Goal: Check status: Check status

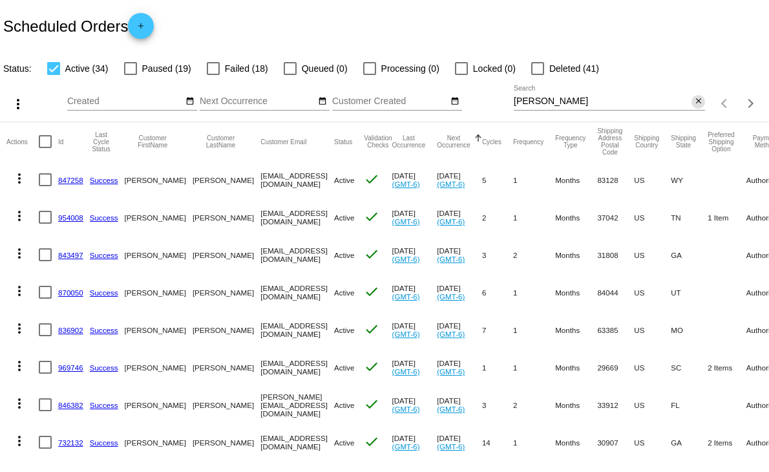
click at [694, 103] on mat-icon "close" at bounding box center [698, 101] width 9 height 10
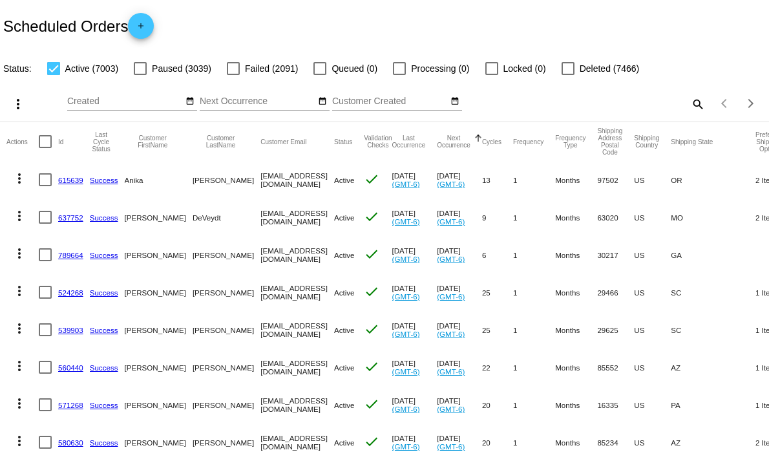
click at [690, 106] on mat-icon "search" at bounding box center [698, 104] width 16 height 20
drag, startPoint x: 546, startPoint y: 101, endPoint x: 470, endPoint y: 131, distance: 82.1
click at [470, 131] on app-dashboard-scheduled-orders "Scheduled Orders add Status: Active (7003) Paused (3039) Failed (2091) Queued (…" at bounding box center [384, 475] width 769 height 950
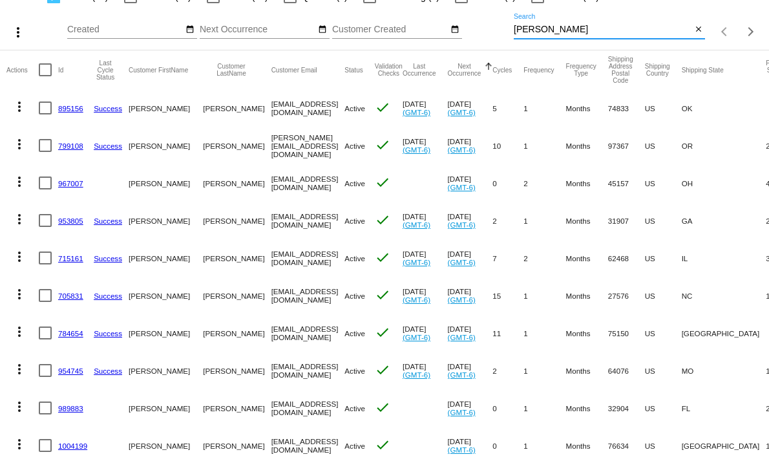
scroll to position [144, 0]
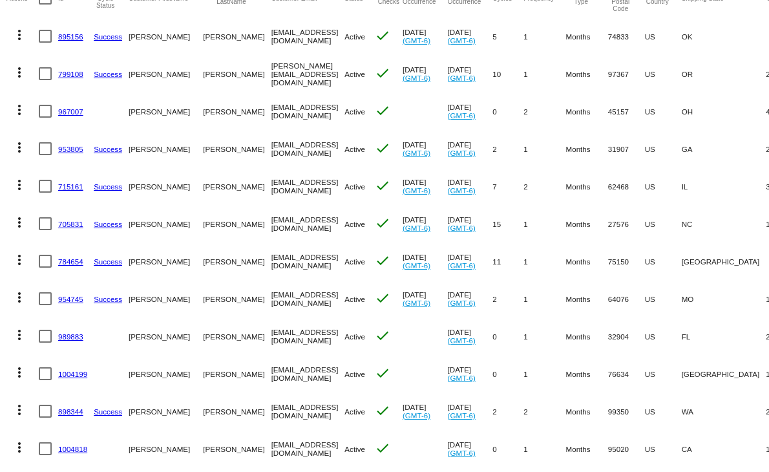
type input "[PERSON_NAME]"
click at [69, 297] on link "954745" at bounding box center [70, 299] width 25 height 8
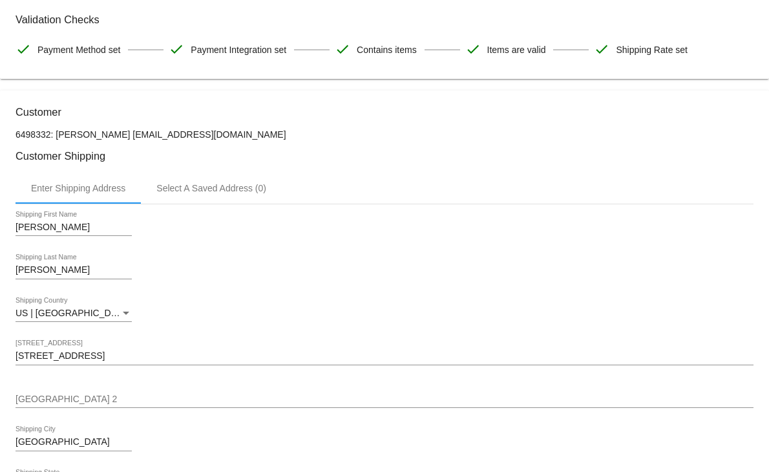
scroll to position [72, 0]
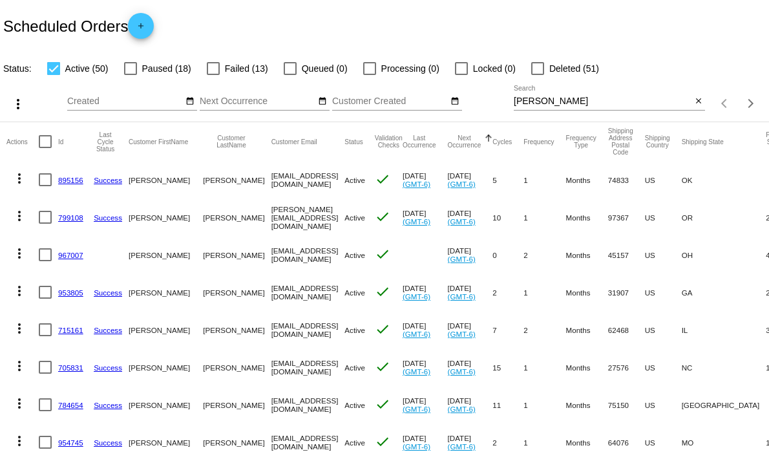
click at [127, 72] on div at bounding box center [130, 68] width 13 height 13
click at [130, 75] on input "Paused (18)" at bounding box center [130, 75] width 1 height 1
checkbox input "true"
